Goal: Find specific page/section: Find specific page/section

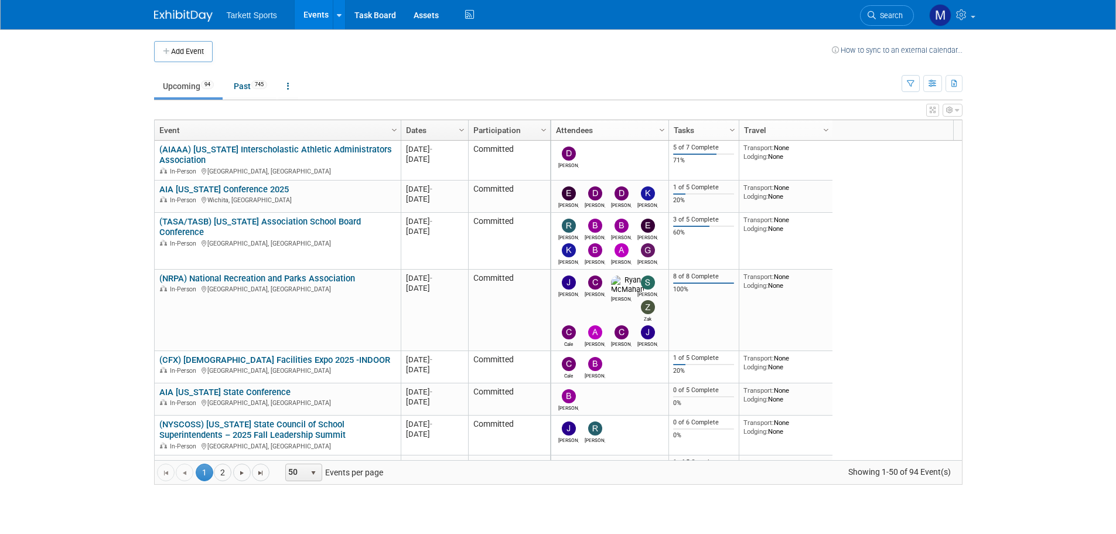
click at [883, 6] on link "Search" at bounding box center [887, 15] width 54 height 21
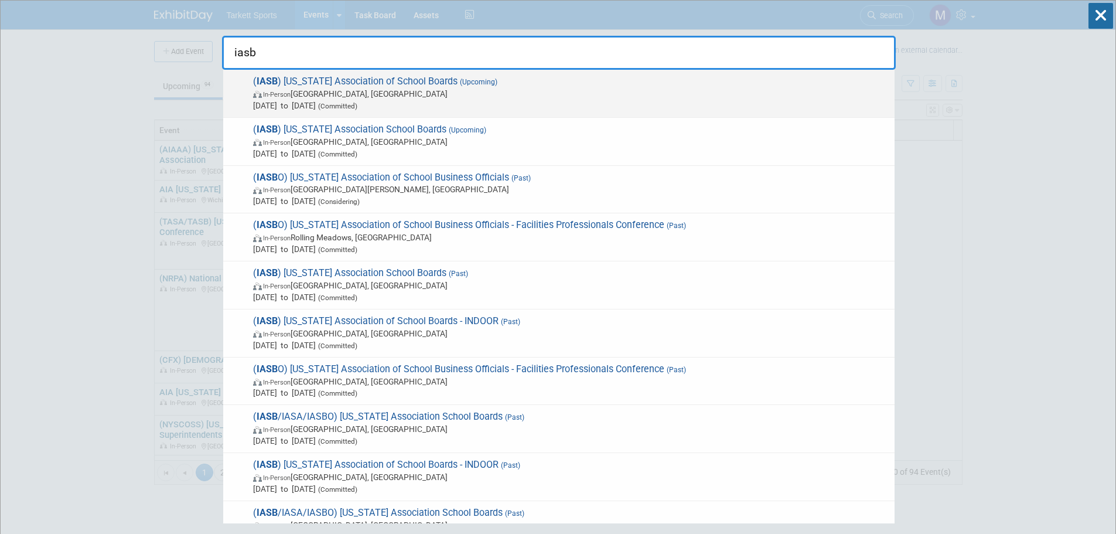
type input "iasb"
click at [306, 84] on span "( IASB ) [US_STATE] Association of School Boards (Upcoming) In-Person [GEOGRAPH…" at bounding box center [569, 94] width 639 height 36
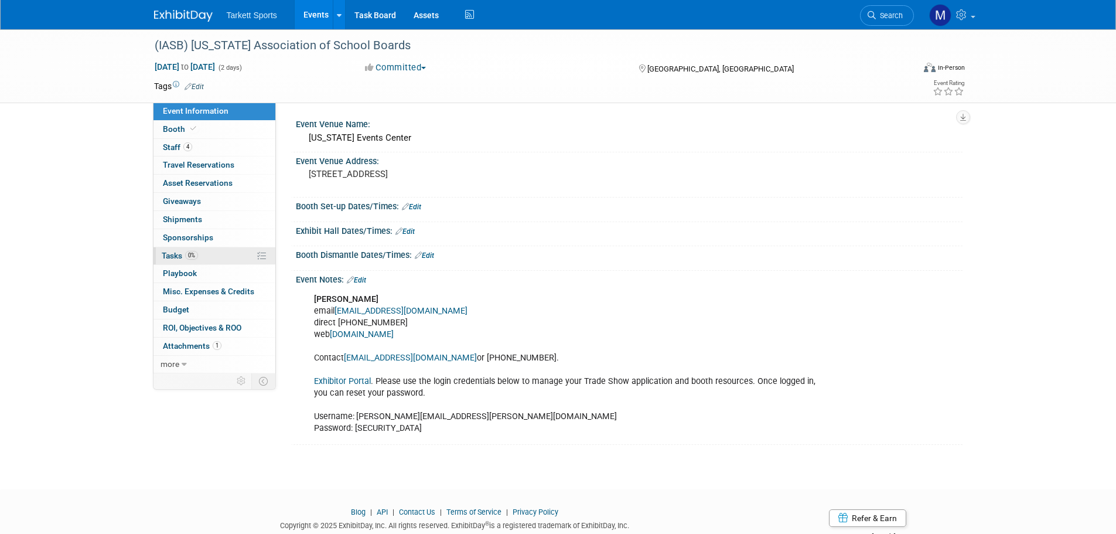
click at [216, 251] on link "0% Tasks 0%" at bounding box center [214, 256] width 122 height 18
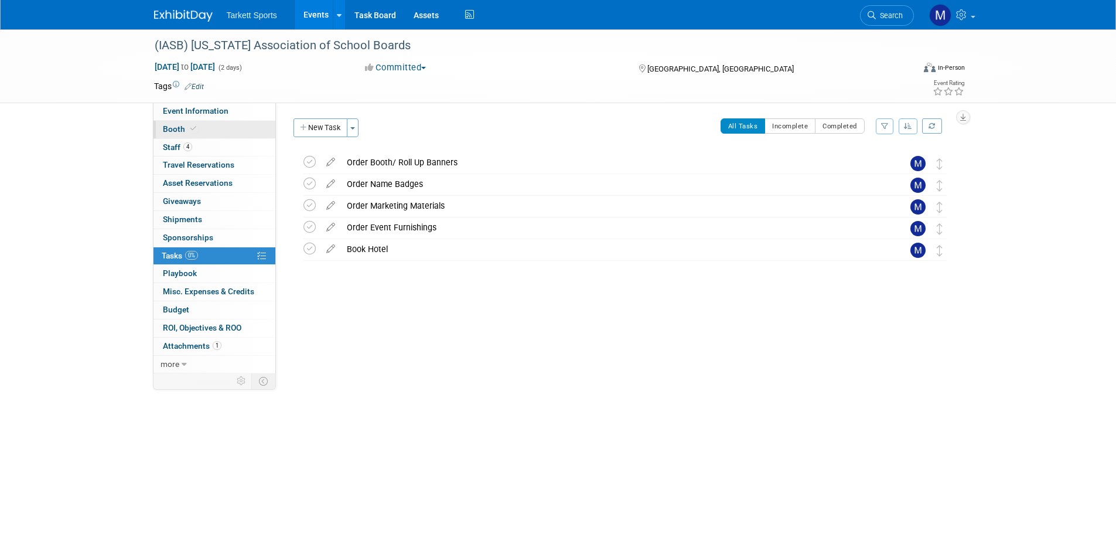
click at [237, 124] on link "Booth" at bounding box center [214, 130] width 122 height 18
select select "FieldTurf, [PERSON_NAME], Indoor"
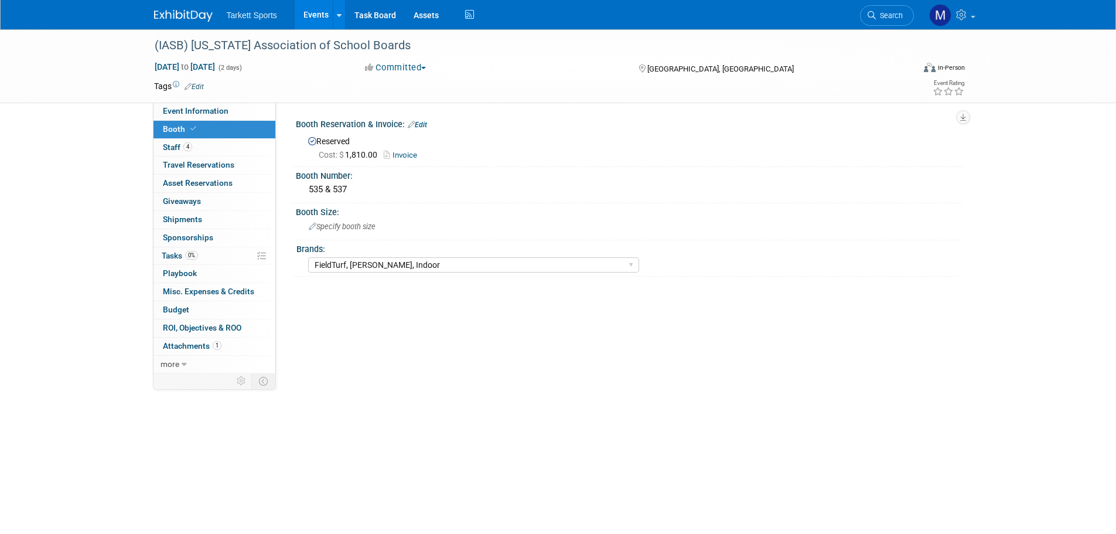
click at [407, 155] on link "Invoice" at bounding box center [403, 155] width 39 height 9
